Goal: Navigation & Orientation: Find specific page/section

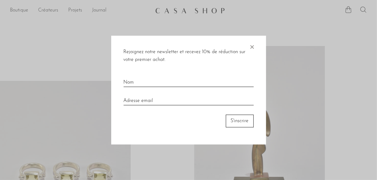
click at [252, 46] on font "×" at bounding box center [252, 45] width 6 height 12
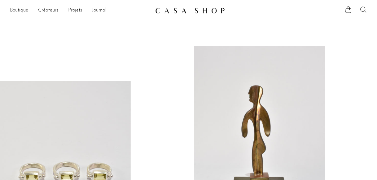
click at [23, 9] on font "Boutique" at bounding box center [19, 10] width 18 height 5
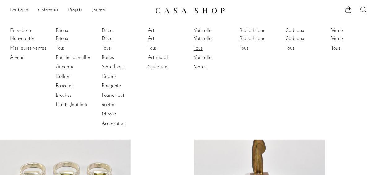
click at [202, 47] on font "Tous" at bounding box center [198, 48] width 9 height 5
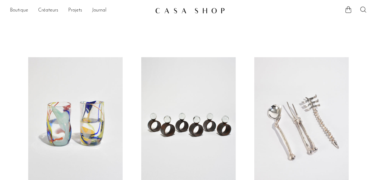
click at [19, 11] on font "Boutique" at bounding box center [19, 10] width 18 height 5
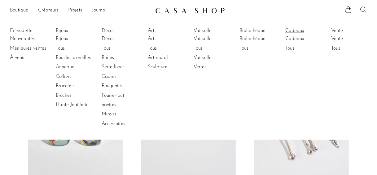
click at [303, 30] on font "Cadeaux" at bounding box center [295, 30] width 19 height 5
click at [301, 39] on font "Cadeaux" at bounding box center [295, 38] width 19 height 5
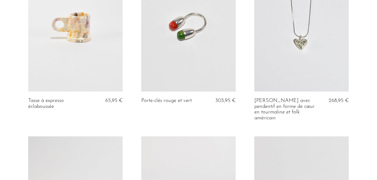
scroll to position [425, 0]
